Goal: Information Seeking & Learning: Learn about a topic

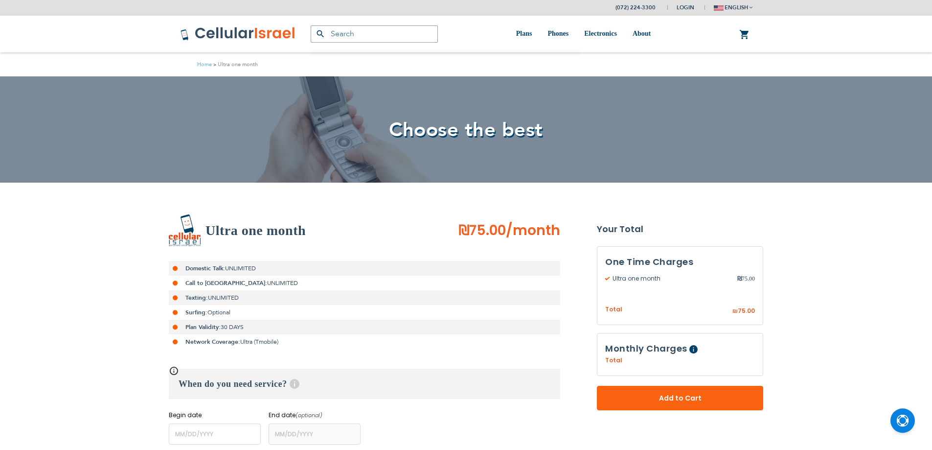
type input "ev4m"
click at [211, 269] on strong "Domestic Talk:" at bounding box center [205, 268] width 40 height 8
click at [210, 284] on strong "Call to [GEOGRAPHIC_DATA]:" at bounding box center [226, 283] width 82 height 8
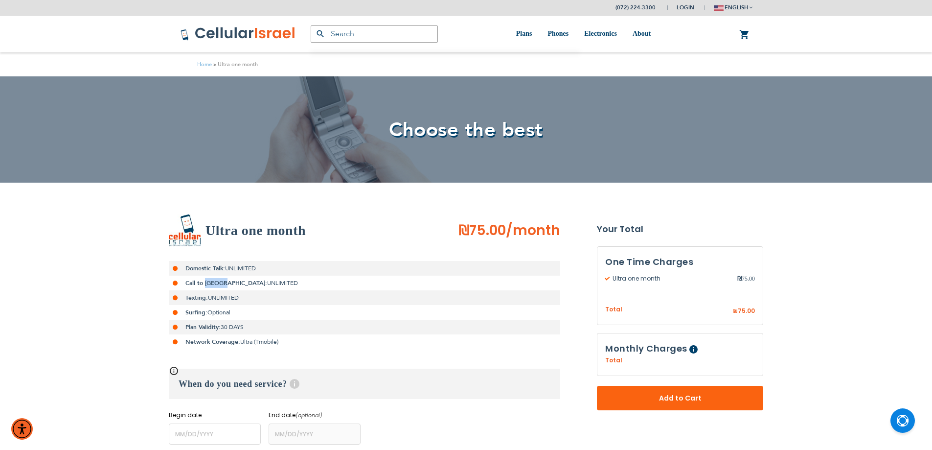
click at [210, 284] on strong "Call to [GEOGRAPHIC_DATA]:" at bounding box center [226, 283] width 82 height 8
drag, startPoint x: 210, startPoint y: 284, endPoint x: 272, endPoint y: 334, distance: 79.3
click at [272, 336] on ul "Domestic Talk: UNLIMITED Call to [GEOGRAPHIC_DATA]: UNLIMITED Texting: UNLIMITE…" at bounding box center [364, 305] width 391 height 88
click at [221, 269] on strong "Domestic Talk:" at bounding box center [205, 268] width 40 height 8
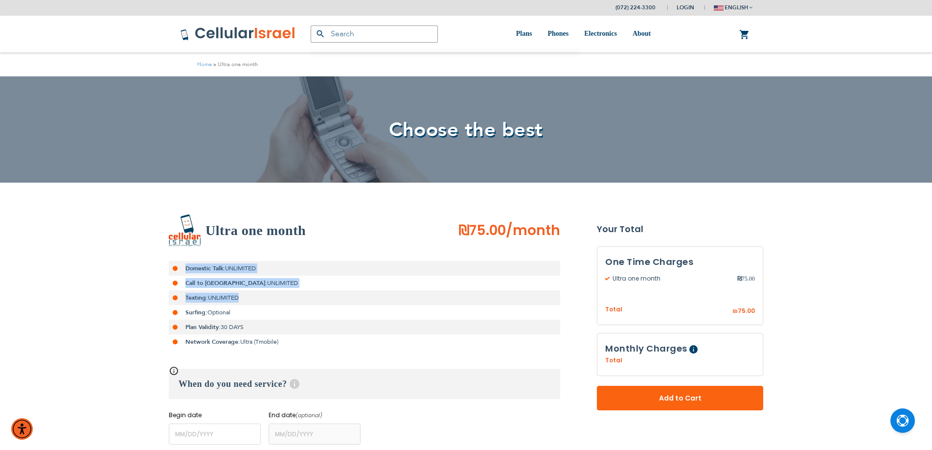
drag, startPoint x: 221, startPoint y: 269, endPoint x: 231, endPoint y: 292, distance: 24.7
click at [231, 292] on ul "Domestic Talk: UNLIMITED Call to [GEOGRAPHIC_DATA]: UNLIMITED Texting: UNLIMITE…" at bounding box center [364, 305] width 391 height 88
click at [224, 272] on strong "Domestic Talk:" at bounding box center [205, 268] width 40 height 8
click at [222, 266] on strong "Domestic Talk:" at bounding box center [205, 268] width 40 height 8
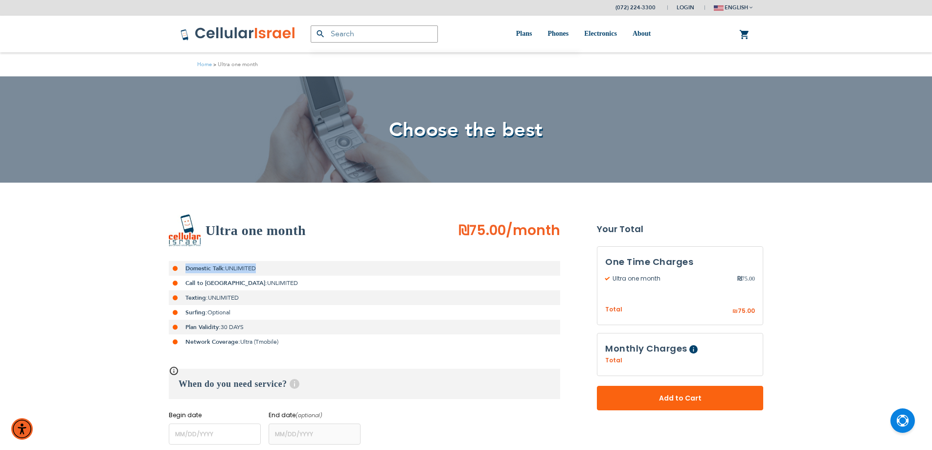
click at [222, 266] on strong "Domestic Talk:" at bounding box center [205, 268] width 40 height 8
click at [219, 285] on strong "Call to [GEOGRAPHIC_DATA]:" at bounding box center [226, 283] width 82 height 8
drag, startPoint x: 219, startPoint y: 285, endPoint x: 218, endPoint y: 306, distance: 20.6
click at [218, 306] on ul "Domestic Talk: UNLIMITED Call to [GEOGRAPHIC_DATA]: UNLIMITED Texting: UNLIMITE…" at bounding box center [364, 305] width 391 height 88
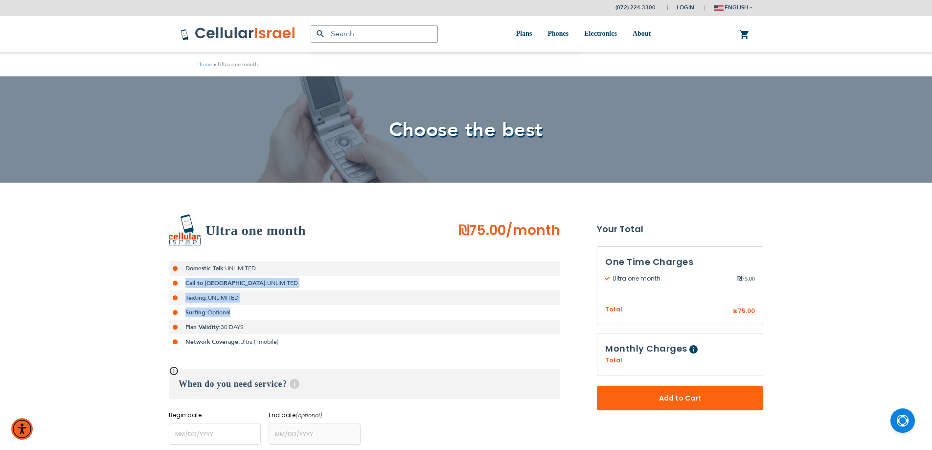
click at [214, 318] on li "Surfing: Optional" at bounding box center [364, 312] width 391 height 15
click at [213, 298] on li "Texting: UNLIMITED" at bounding box center [364, 297] width 391 height 15
click at [210, 279] on strong "Call to [GEOGRAPHIC_DATA]:" at bounding box center [226, 283] width 82 height 8
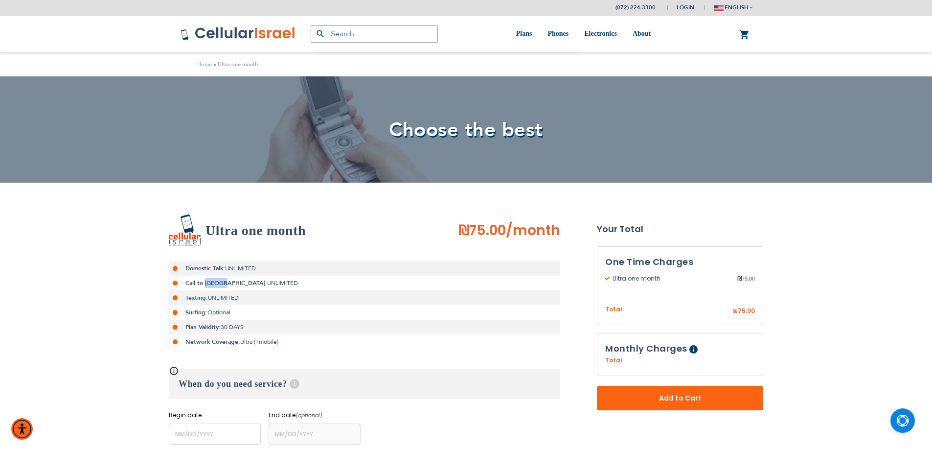
click at [210, 279] on strong "Call to [GEOGRAPHIC_DATA]:" at bounding box center [226, 283] width 82 height 8
click at [211, 271] on strong "Domestic Talk:" at bounding box center [205, 268] width 40 height 8
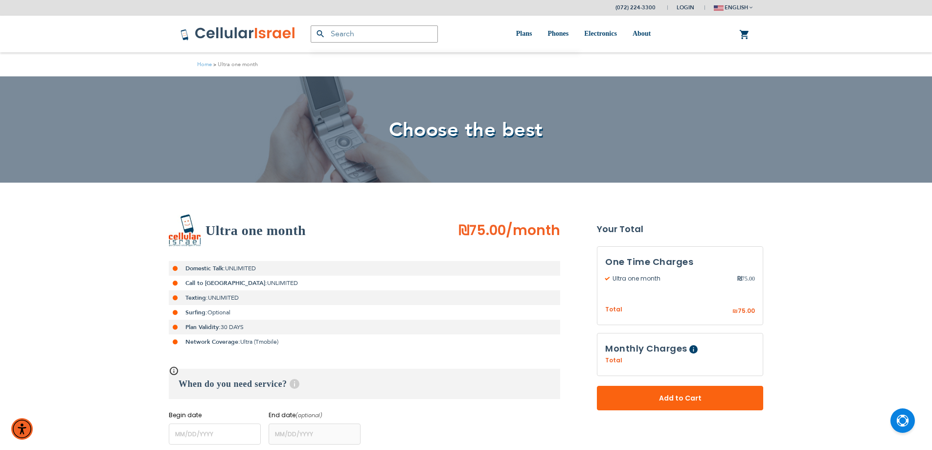
click at [213, 284] on strong "Call to [GEOGRAPHIC_DATA]:" at bounding box center [226, 283] width 82 height 8
click at [216, 299] on li "Texting: UNLIMITED" at bounding box center [364, 297] width 391 height 15
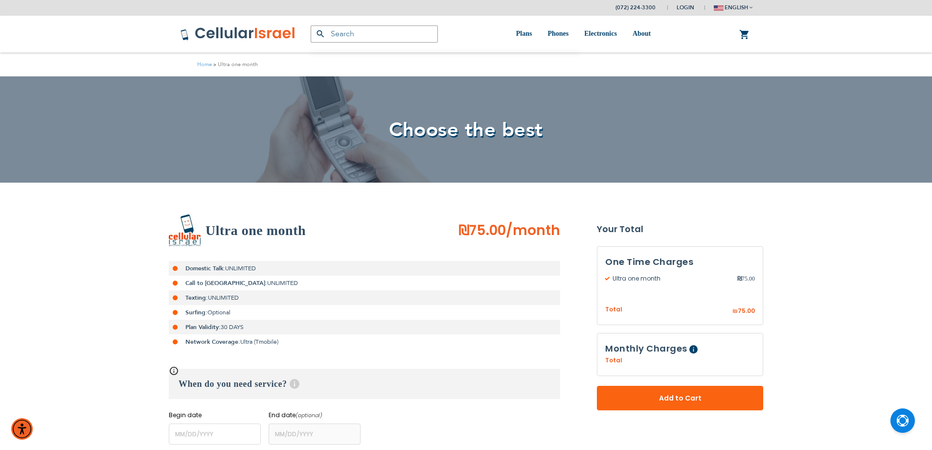
click at [216, 299] on li "Texting: UNLIMITED" at bounding box center [364, 297] width 391 height 15
drag, startPoint x: 216, startPoint y: 299, endPoint x: 226, endPoint y: 300, distance: 9.8
click at [226, 306] on ul "Domestic Talk: UNLIMITED Call to [GEOGRAPHIC_DATA]: UNLIMITED Texting: UNLIMITE…" at bounding box center [364, 305] width 391 height 88
click at [224, 283] on li "Call to [GEOGRAPHIC_DATA]: UNLIMITED" at bounding box center [364, 282] width 391 height 15
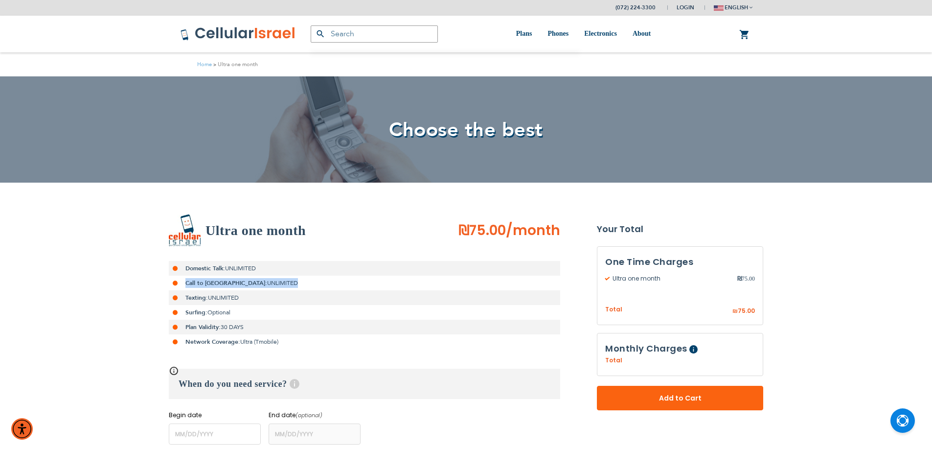
click at [224, 283] on li "Call to [GEOGRAPHIC_DATA]: UNLIMITED" at bounding box center [364, 282] width 391 height 15
click at [224, 266] on strong "Domestic Talk:" at bounding box center [205, 268] width 40 height 8
drag, startPoint x: 224, startPoint y: 266, endPoint x: 218, endPoint y: 287, distance: 22.0
click at [219, 290] on ul "Domestic Talk: UNLIMITED Call to [GEOGRAPHIC_DATA]: UNLIMITED Texting: UNLIMITE…" at bounding box center [364, 305] width 391 height 88
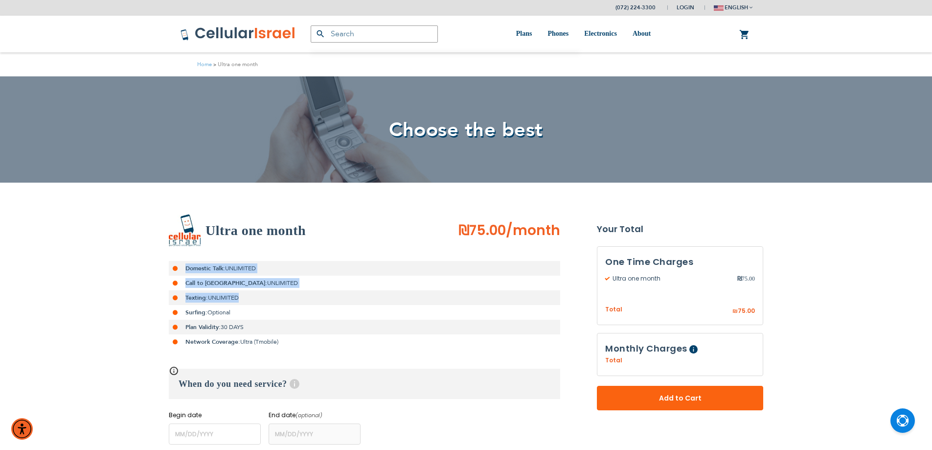
click at [216, 274] on li "Domestic Talk: UNLIMITED" at bounding box center [364, 268] width 391 height 15
click at [216, 268] on strong "Domestic Talk:" at bounding box center [205, 268] width 40 height 8
drag, startPoint x: 216, startPoint y: 268, endPoint x: 227, endPoint y: 335, distance: 67.9
click at [227, 335] on ul "Domestic Talk: UNLIMITED Call to [GEOGRAPHIC_DATA]: UNLIMITED Texting: UNLIMITE…" at bounding box center [364, 305] width 391 height 88
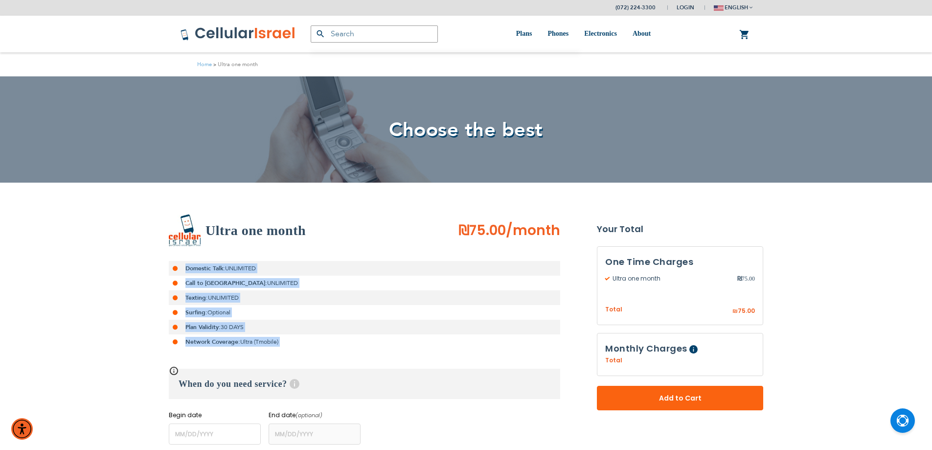
click at [212, 263] on li "Domestic Talk: UNLIMITED" at bounding box center [364, 268] width 391 height 15
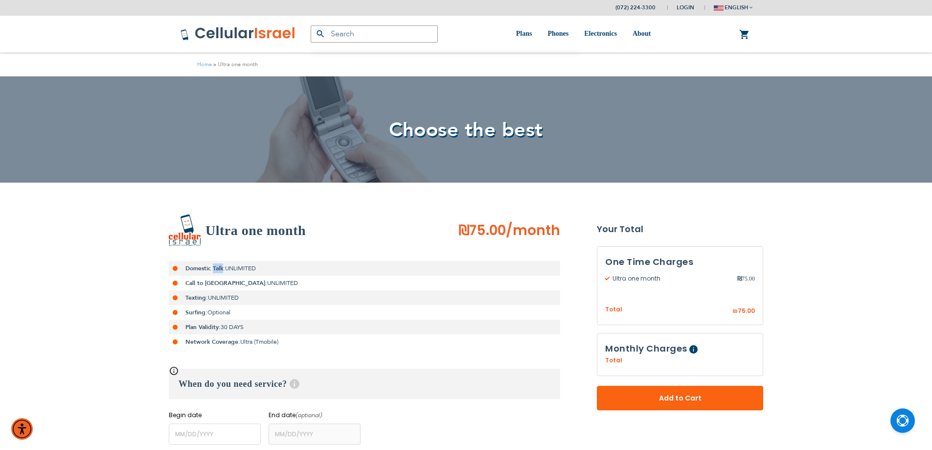
click at [212, 263] on li "Domestic Talk: UNLIMITED" at bounding box center [364, 268] width 391 height 15
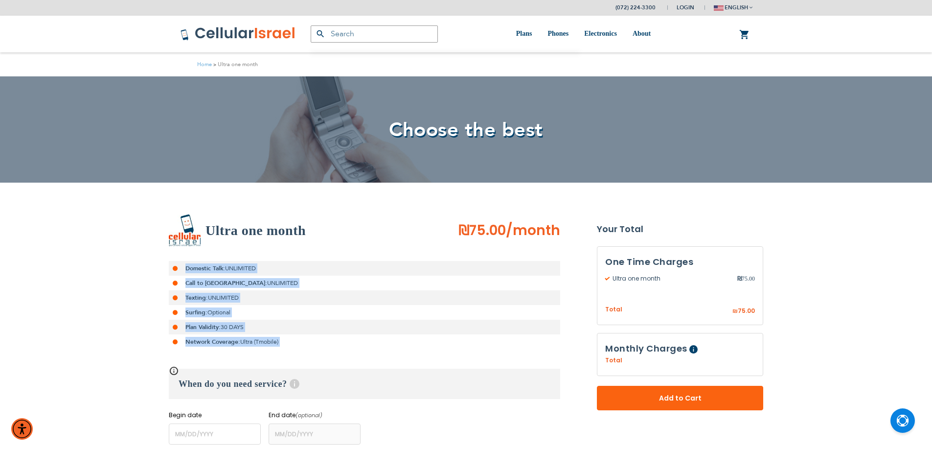
drag, startPoint x: 212, startPoint y: 263, endPoint x: 216, endPoint y: 329, distance: 65.7
click at [216, 334] on ul "Domestic Talk: UNLIMITED Call to [GEOGRAPHIC_DATA]: UNLIMITED Texting: UNLIMITE…" at bounding box center [364, 305] width 391 height 88
click at [216, 272] on strong "Domestic Talk:" at bounding box center [205, 268] width 40 height 8
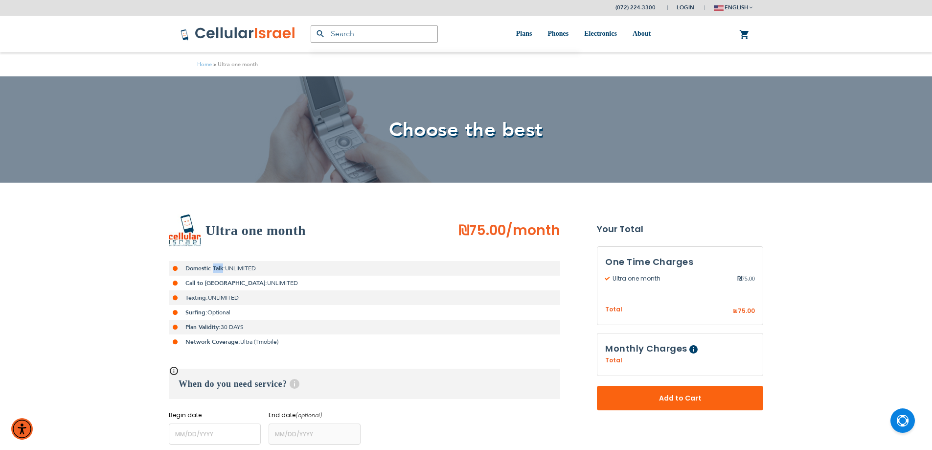
click at [216, 272] on strong "Domestic Talk:" at bounding box center [205, 268] width 40 height 8
click at [218, 270] on strong "Domestic Talk:" at bounding box center [205, 268] width 40 height 8
click at [217, 285] on strong "Call to [GEOGRAPHIC_DATA]:" at bounding box center [226, 283] width 82 height 8
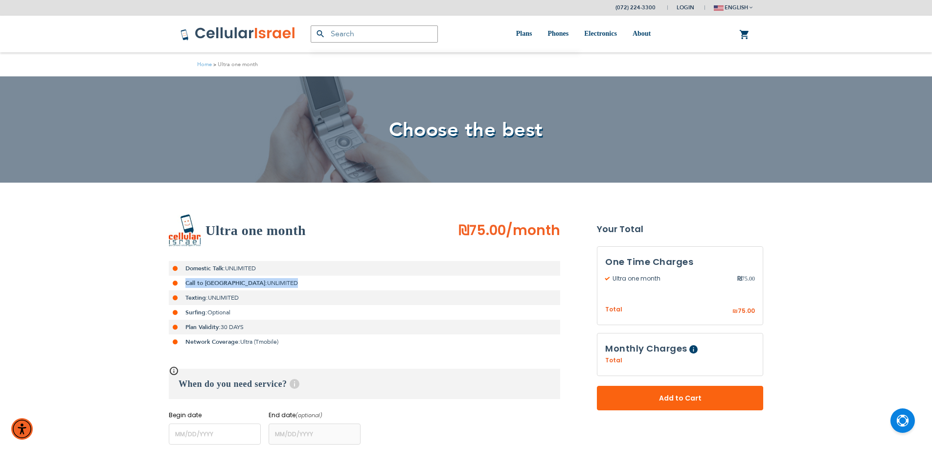
click at [215, 279] on strong "Call to [GEOGRAPHIC_DATA]:" at bounding box center [226, 283] width 82 height 8
click at [215, 265] on strong "Domestic Talk:" at bounding box center [205, 268] width 40 height 8
click at [215, 286] on strong "Call to [GEOGRAPHIC_DATA]:" at bounding box center [226, 283] width 82 height 8
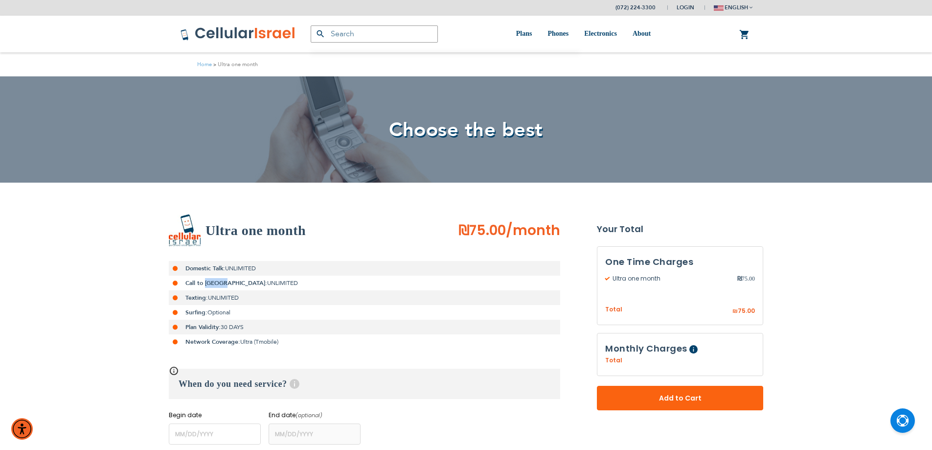
click at [215, 286] on strong "Call to [GEOGRAPHIC_DATA]:" at bounding box center [226, 283] width 82 height 8
click at [196, 283] on strong "Call to [GEOGRAPHIC_DATA]:" at bounding box center [226, 283] width 82 height 8
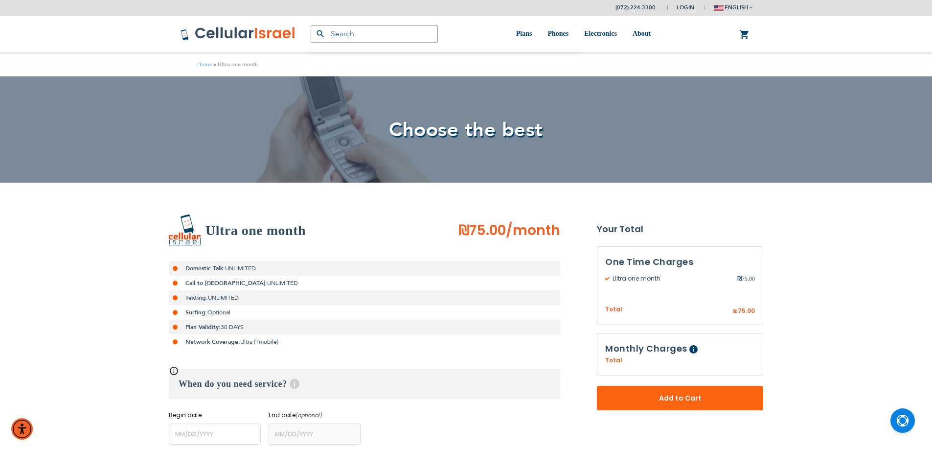
click at [207, 267] on strong "Domestic Talk:" at bounding box center [205, 268] width 40 height 8
drag, startPoint x: 207, startPoint y: 267, endPoint x: 212, endPoint y: 298, distance: 31.7
click at [214, 296] on ul "Domestic Talk: UNLIMITED Call to [GEOGRAPHIC_DATA]: UNLIMITED Texting: UNLIMITE…" at bounding box center [364, 305] width 391 height 88
click at [208, 304] on li "Texting: UNLIMITED" at bounding box center [364, 297] width 391 height 15
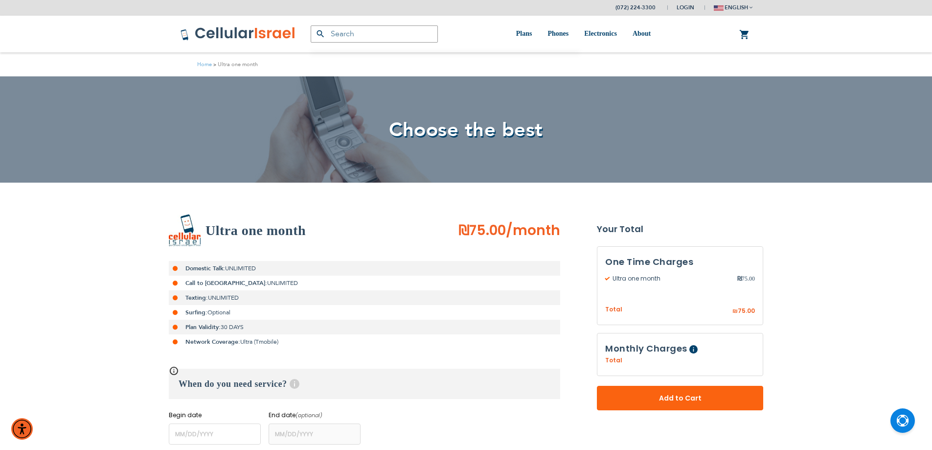
click at [208, 300] on li "Texting: UNLIMITED" at bounding box center [364, 297] width 391 height 15
click at [207, 300] on li "Texting: UNLIMITED" at bounding box center [364, 297] width 391 height 15
drag, startPoint x: 207, startPoint y: 300, endPoint x: 216, endPoint y: 263, distance: 37.6
click at [216, 263] on ul "Domestic Talk: UNLIMITED Call to [GEOGRAPHIC_DATA]: UNLIMITED Texting: UNLIMITE…" at bounding box center [364, 305] width 391 height 88
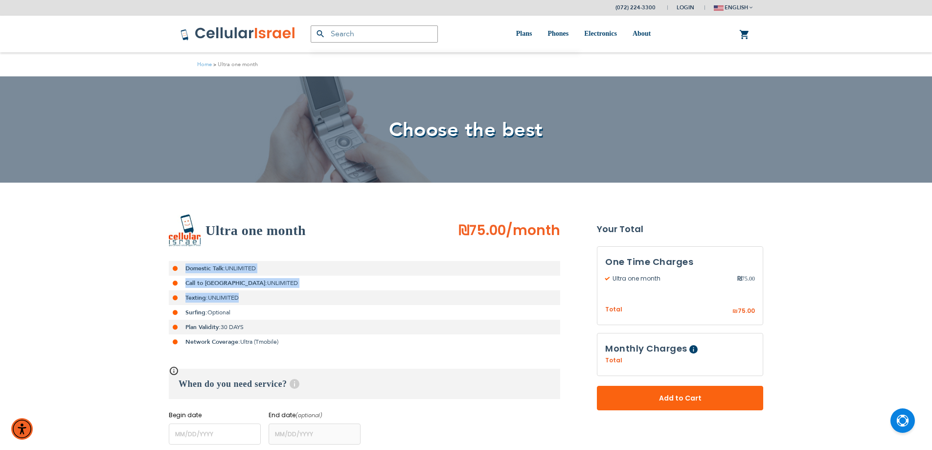
click at [216, 263] on li "Domestic Talk: UNLIMITED" at bounding box center [364, 268] width 391 height 15
click at [214, 263] on li "Domestic Talk: UNLIMITED" at bounding box center [364, 268] width 391 height 15
click at [213, 263] on li "Domestic Talk: UNLIMITED" at bounding box center [364, 268] width 391 height 15
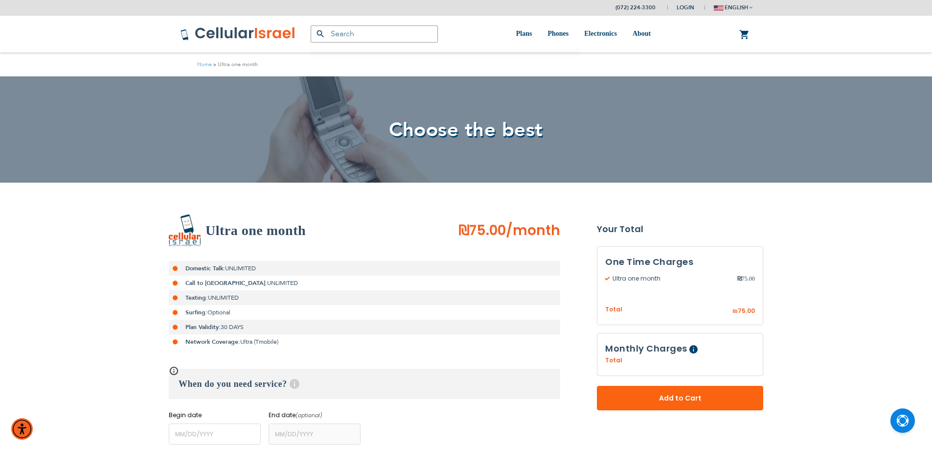
click at [203, 264] on li "Domestic Talk: UNLIMITED" at bounding box center [364, 268] width 391 height 15
click at [199, 267] on strong "Domestic Talk:" at bounding box center [205, 268] width 40 height 8
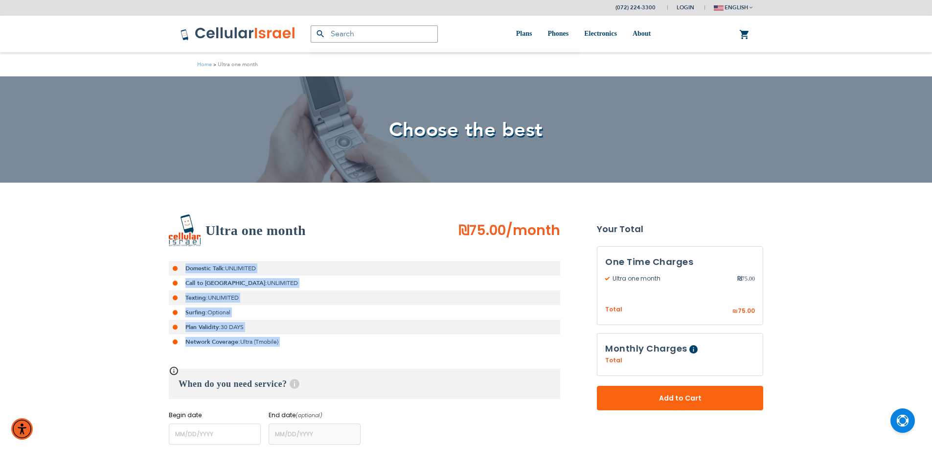
drag, startPoint x: 199, startPoint y: 267, endPoint x: 231, endPoint y: 335, distance: 74.8
click at [231, 335] on ul "Domestic Talk: UNLIMITED Call to [GEOGRAPHIC_DATA]: UNLIMITED Texting: UNLIMITE…" at bounding box center [364, 305] width 391 height 88
click at [231, 320] on li "Plan Validity: 30 DAYS" at bounding box center [364, 326] width 391 height 15
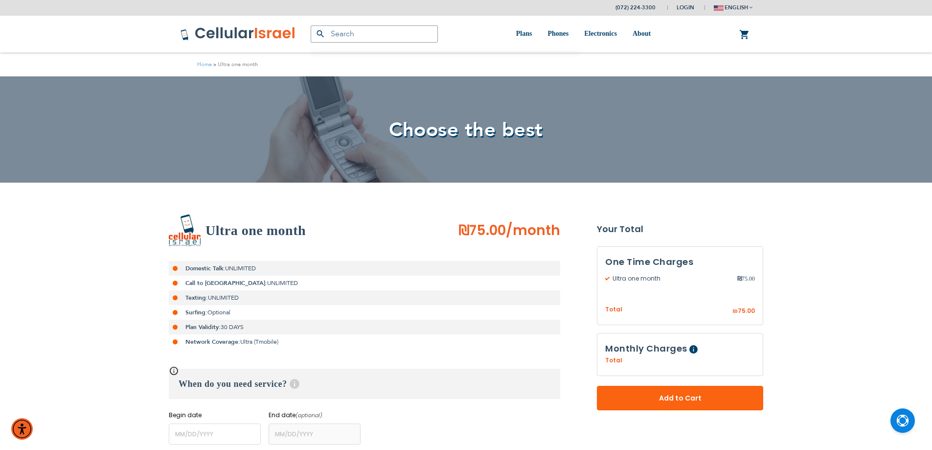
click at [217, 270] on strong "Domestic Talk:" at bounding box center [205, 268] width 40 height 8
drag, startPoint x: 217, startPoint y: 270, endPoint x: 226, endPoint y: 313, distance: 44.3
click at [226, 313] on ul "Domestic Talk: UNLIMITED Call to [GEOGRAPHIC_DATA]: UNLIMITED Texting: UNLIMITE…" at bounding box center [364, 305] width 391 height 88
